Goal: Task Accomplishment & Management: Complete application form

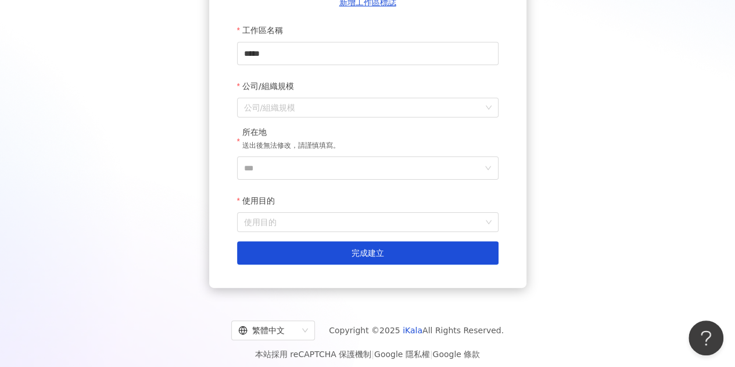
drag, startPoint x: 518, startPoint y: 1, endPoint x: 107, endPoint y: 98, distance: 422.6
click at [107, 98] on div "建立新工作區 建立工作區能幫助您輕鬆管理各項網紅行銷專案協作。 新增工作區標誌 工作區名稱 **** 公司/組織規模 公司/組織規模 所在地 送出後無法修改，…" at bounding box center [367, 82] width 707 height 411
